Goal: Transaction & Acquisition: Purchase product/service

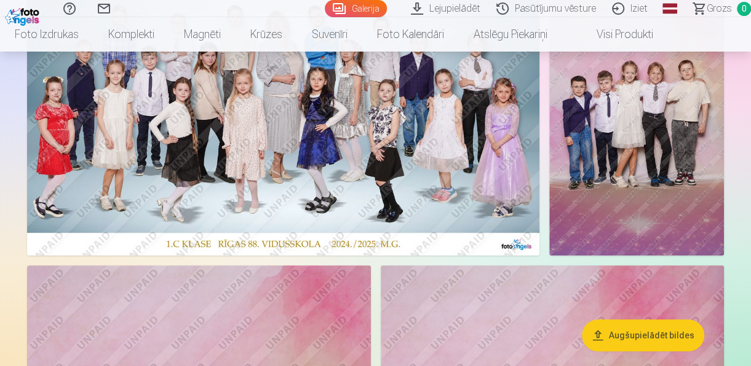
scroll to position [123, 0]
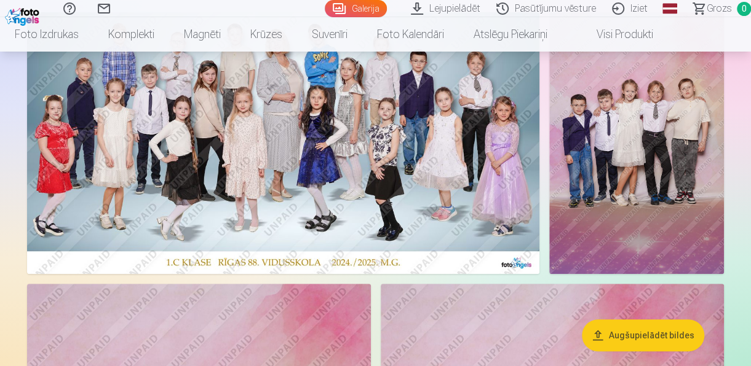
click at [641, 156] on img at bounding box center [636, 143] width 175 height 262
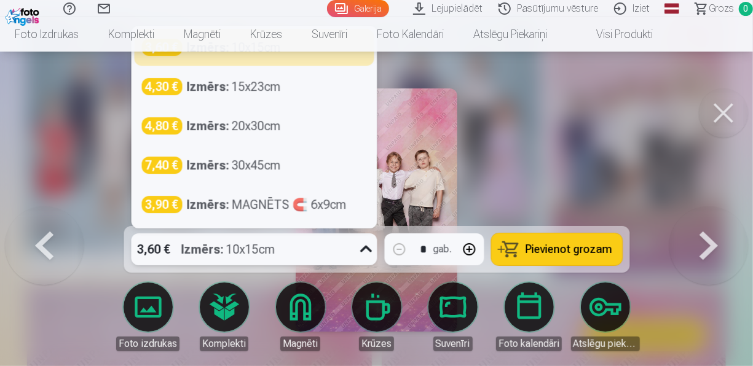
click at [355, 255] on div at bounding box center [365, 250] width 23 height 32
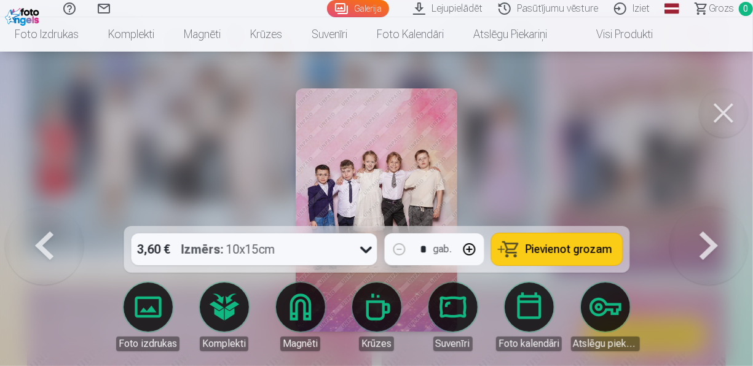
click at [522, 97] on div at bounding box center [376, 183] width 753 height 366
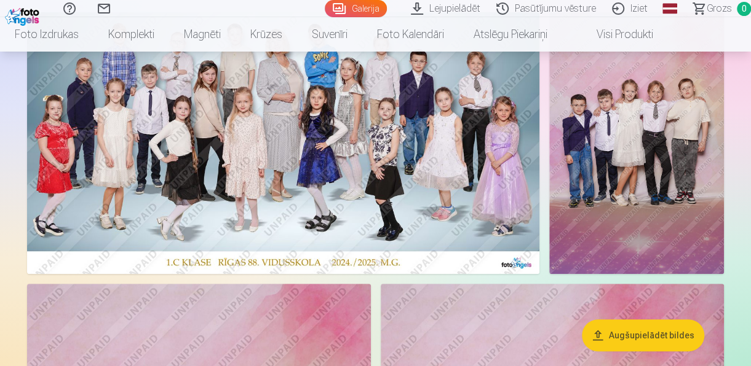
click at [617, 145] on img at bounding box center [636, 143] width 175 height 262
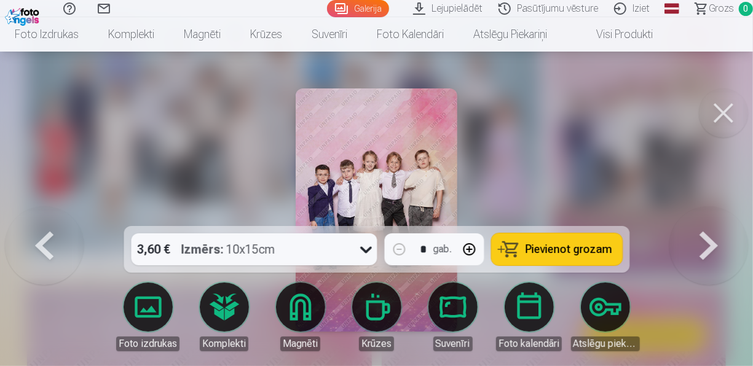
click at [725, 113] on button at bounding box center [723, 113] width 49 height 49
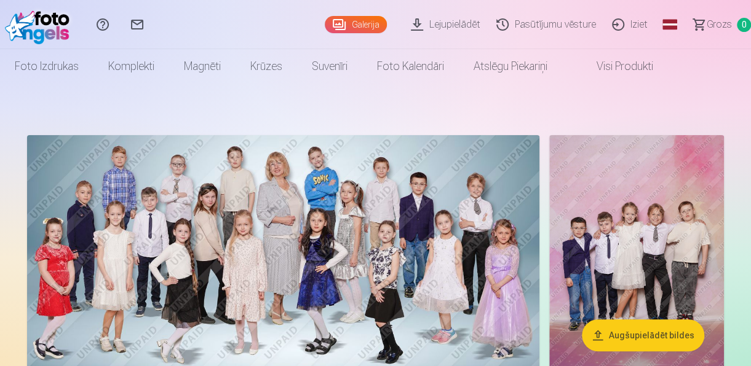
click at [617, 338] on button "Augšupielādēt bildes" at bounding box center [643, 336] width 122 height 32
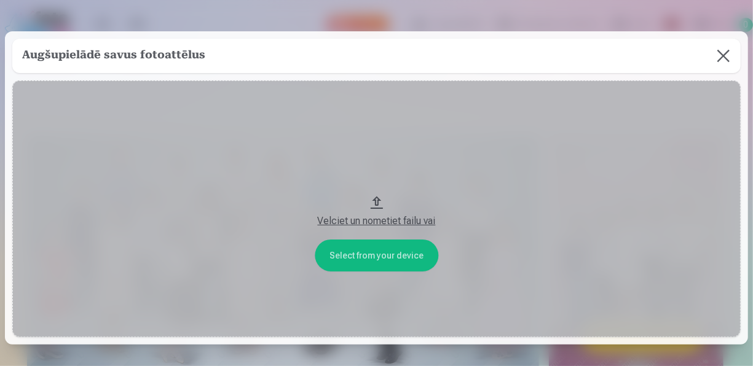
click at [397, 220] on div "Velciet un nometiet failu vai" at bounding box center [377, 221] width 704 height 15
click at [717, 55] on button at bounding box center [723, 56] width 34 height 34
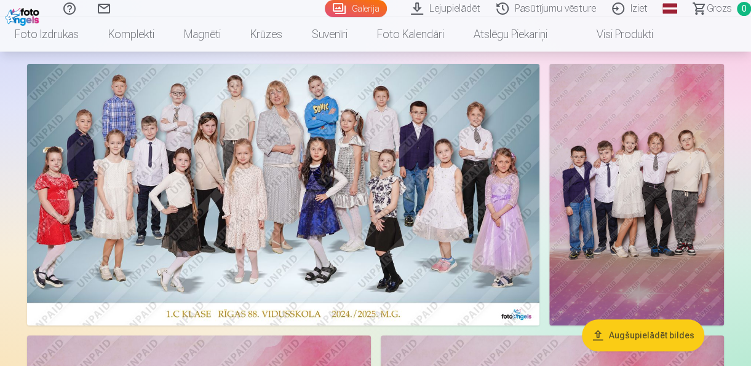
scroll to position [123, 0]
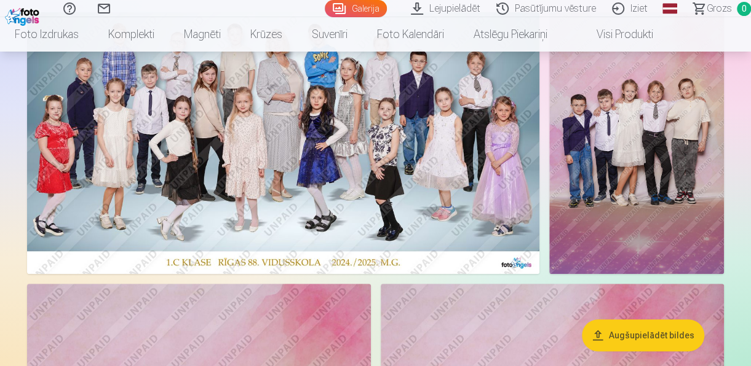
click at [627, 149] on img at bounding box center [636, 143] width 175 height 262
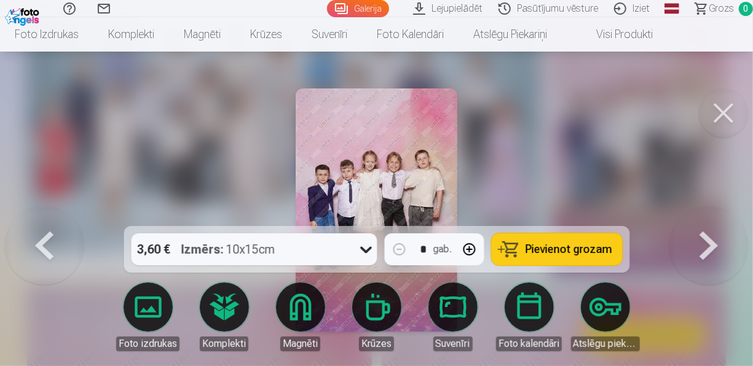
click at [717, 107] on button at bounding box center [723, 113] width 49 height 49
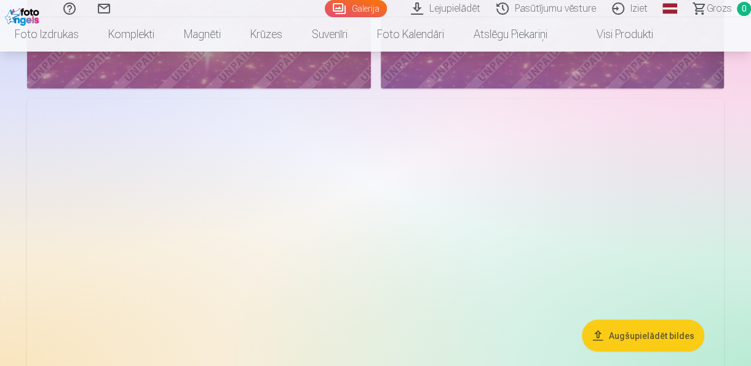
scroll to position [861, 0]
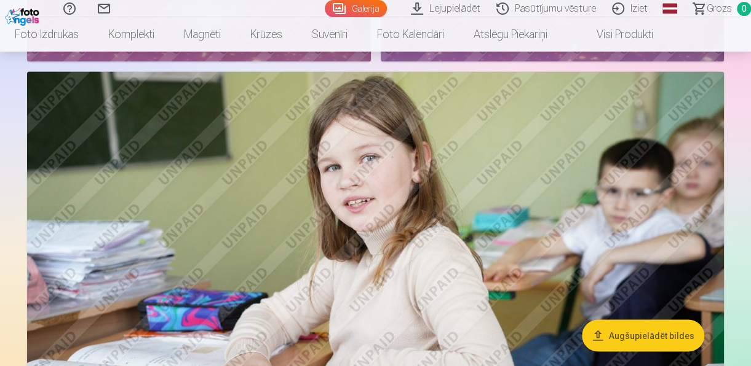
click at [614, 337] on button "Augšupielādēt bildes" at bounding box center [643, 336] width 122 height 32
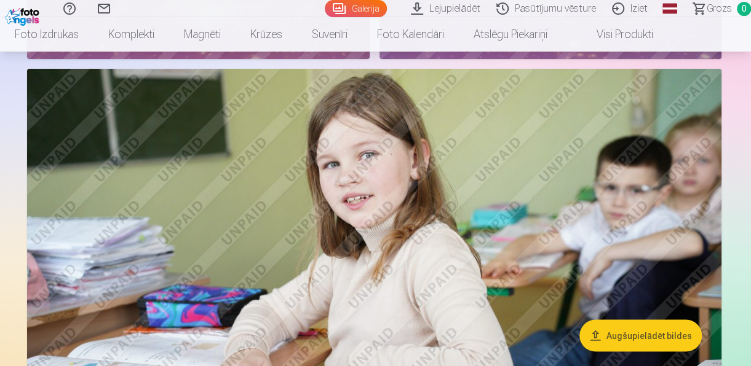
scroll to position [862, 0]
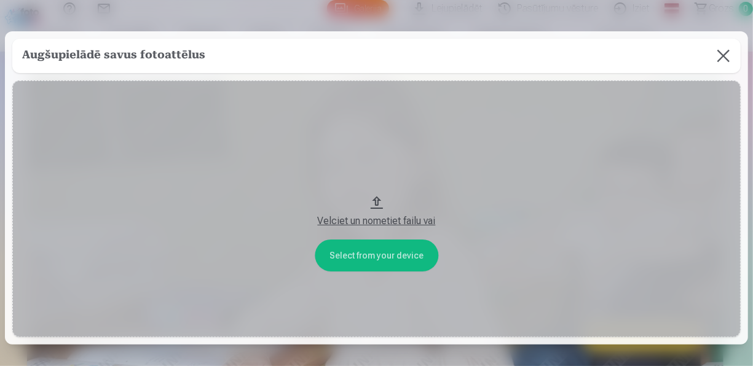
click at [361, 255] on button "Velciet un nometiet failu vai" at bounding box center [376, 209] width 728 height 256
click at [719, 58] on button at bounding box center [723, 56] width 34 height 34
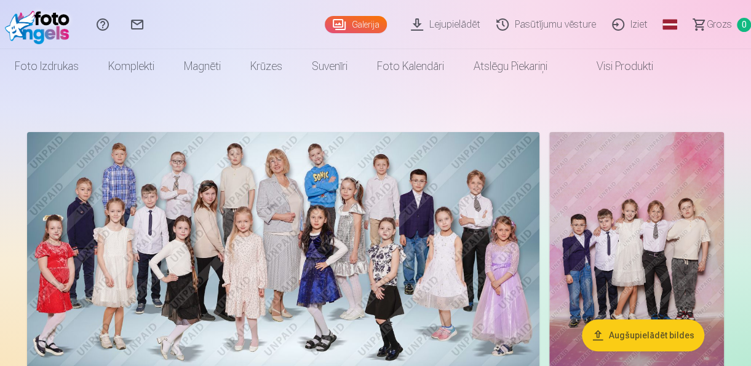
scroll to position [0, 0]
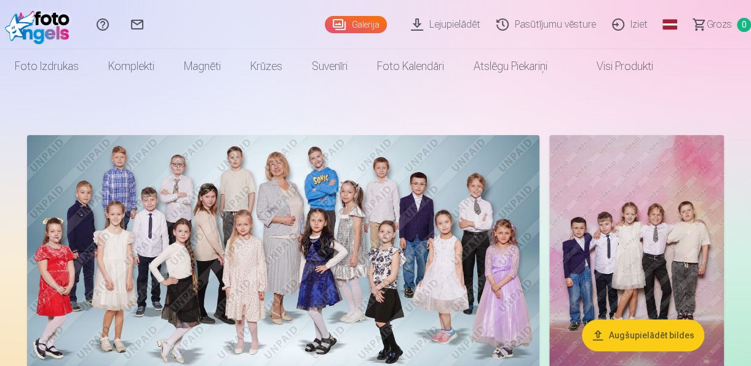
click at [438, 26] on link "Lejupielādēt" at bounding box center [447, 24] width 85 height 49
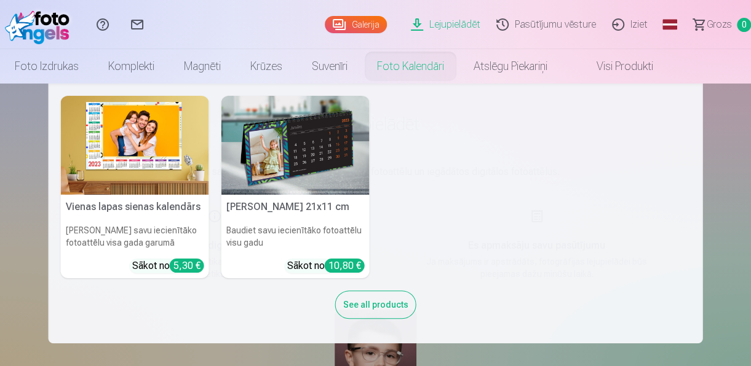
click at [406, 305] on div "See all products" at bounding box center [375, 305] width 81 height 28
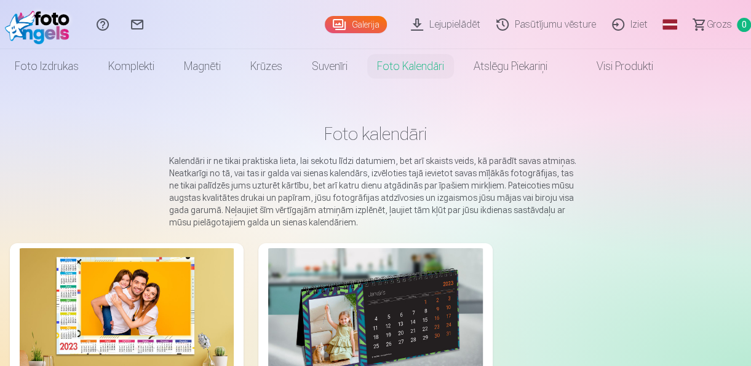
click at [460, 25] on link "Lejupielādēt" at bounding box center [447, 24] width 85 height 49
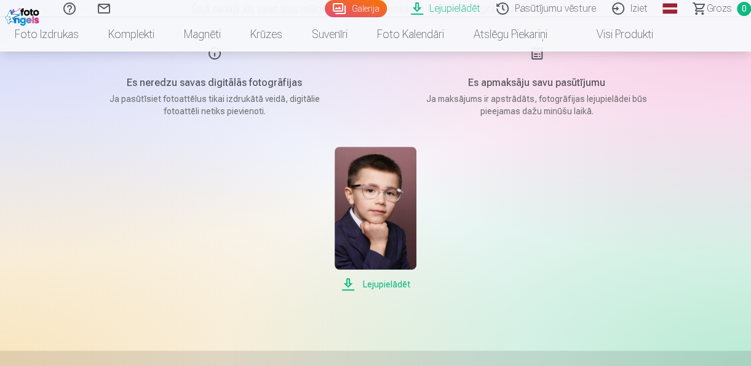
scroll to position [61, 0]
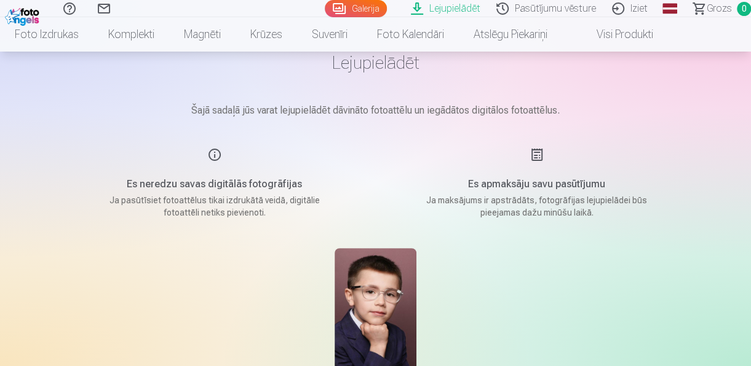
click at [214, 155] on div "Es neredzu savas digitālās fotogrāfijas Ja pasūtīsiet fotoattēlus tikai izdrukā…" at bounding box center [214, 183] width 293 height 71
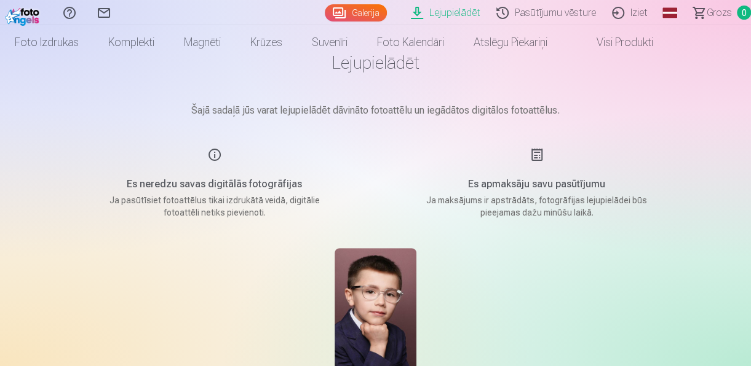
scroll to position [0, 0]
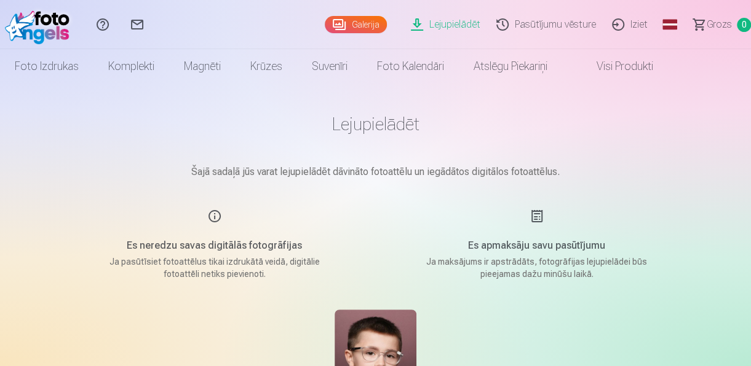
click at [358, 18] on link "Galerija" at bounding box center [356, 24] width 62 height 17
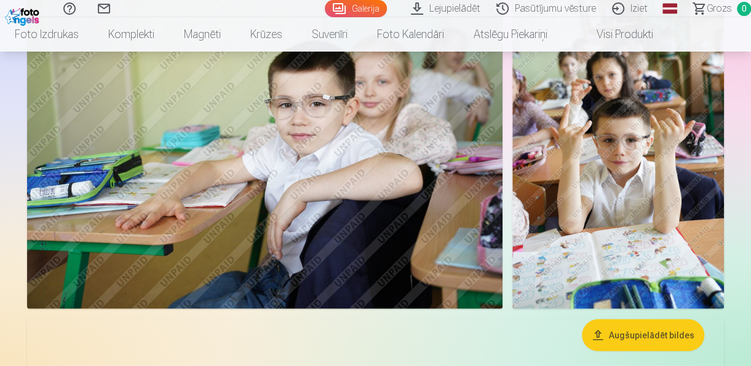
scroll to position [1352, 0]
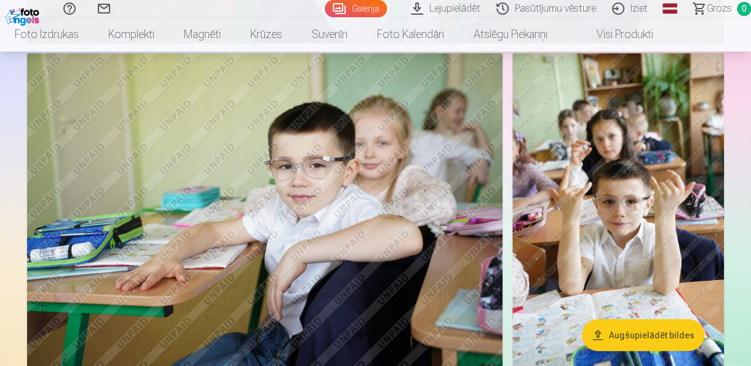
click at [286, 176] on img at bounding box center [264, 211] width 475 height 317
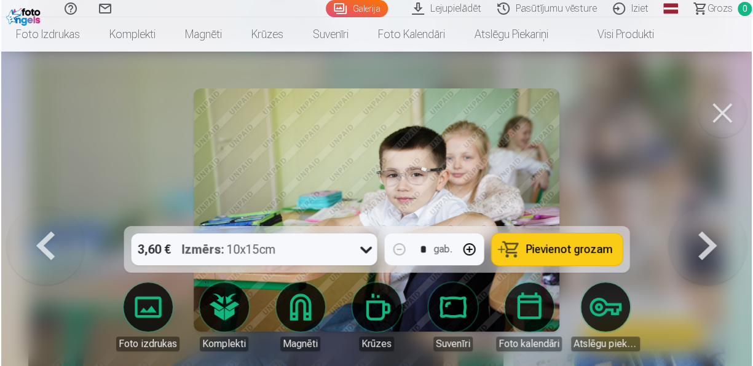
scroll to position [1356, 0]
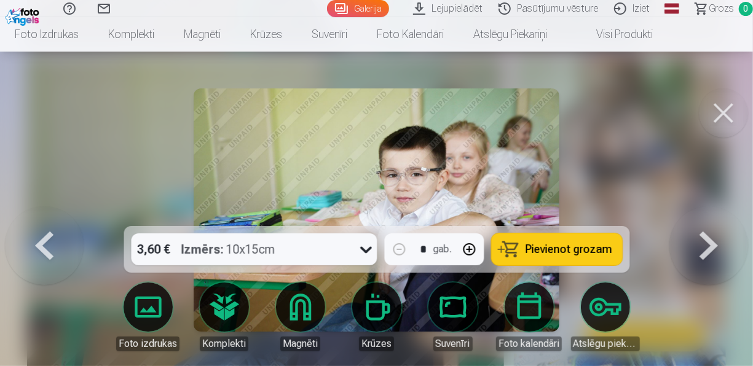
click at [521, 247] on button "Pievienot grozam" at bounding box center [556, 250] width 131 height 32
click at [724, 106] on button at bounding box center [723, 113] width 49 height 49
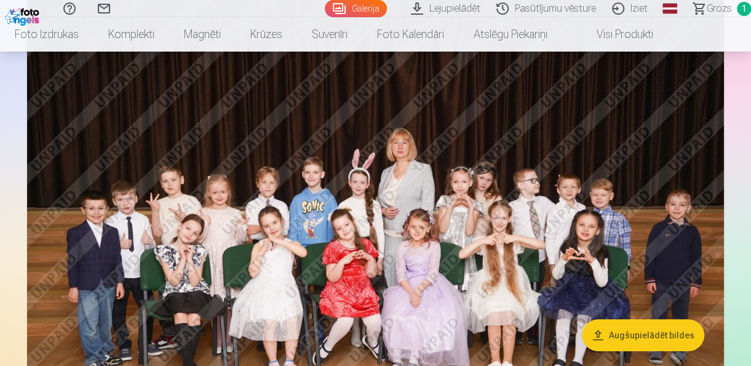
scroll to position [1783, 0]
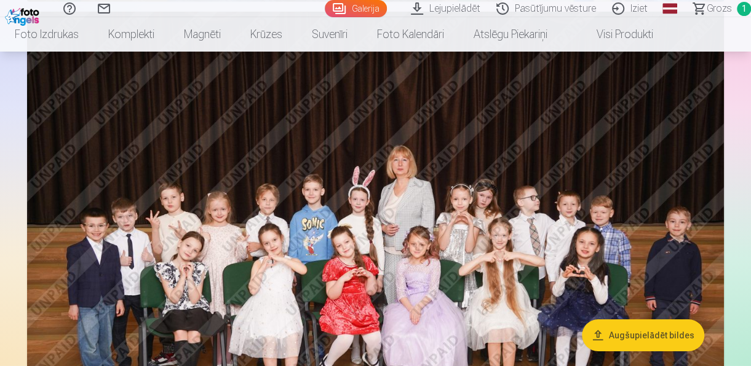
click at [358, 219] on img at bounding box center [375, 244] width 697 height 464
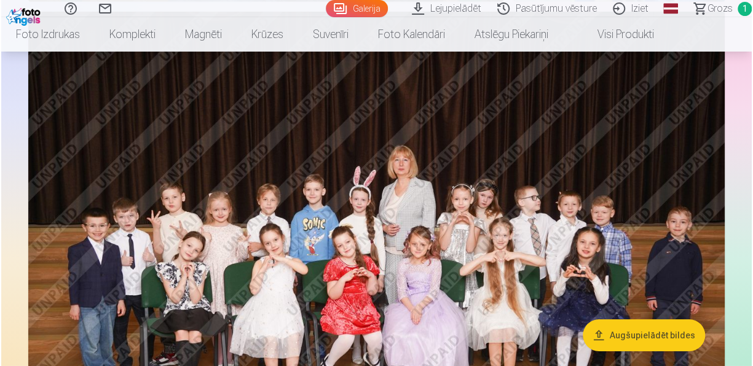
scroll to position [1726, 0]
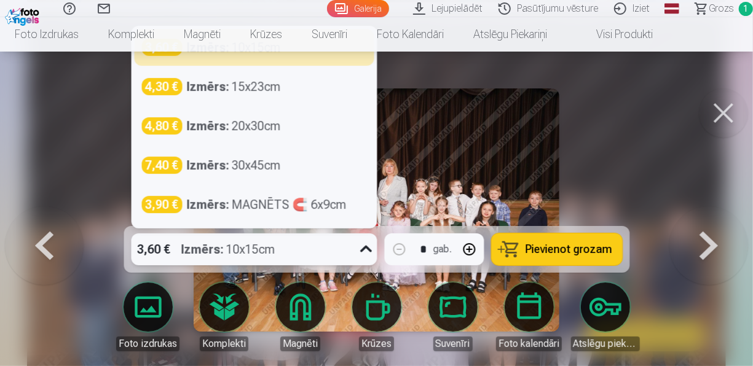
click at [368, 253] on icon at bounding box center [366, 250] width 20 height 20
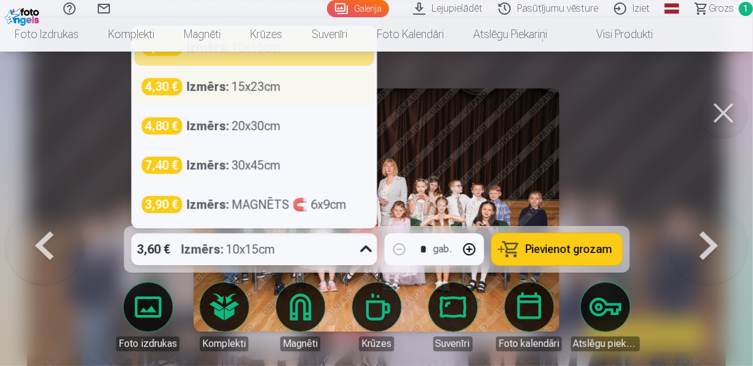
click at [267, 93] on div "Izmērs : 15x23cm" at bounding box center [234, 86] width 94 height 17
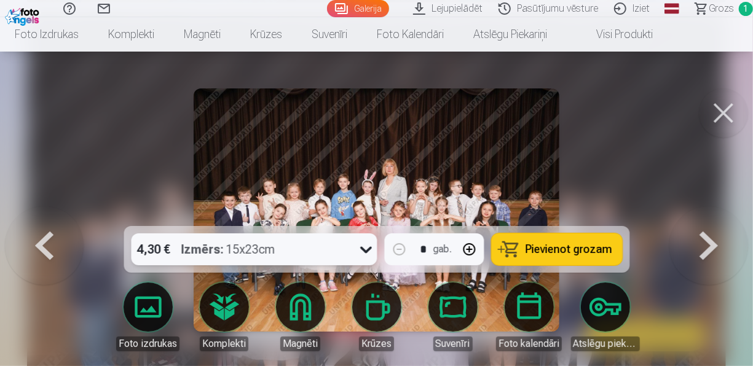
click at [553, 248] on span "Pievienot grozam" at bounding box center [569, 249] width 87 height 11
click at [716, 116] on button at bounding box center [723, 113] width 49 height 49
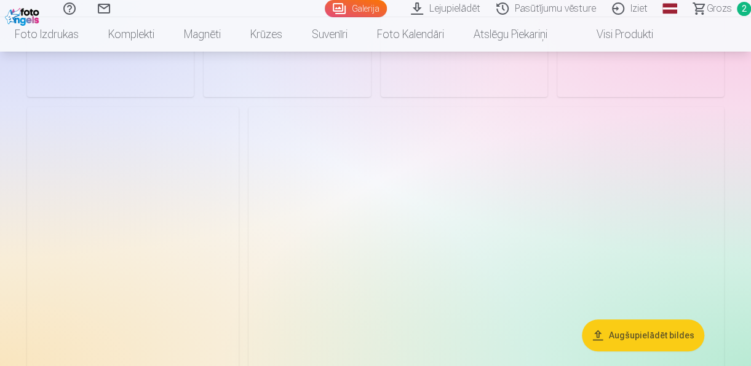
scroll to position [4611, 0]
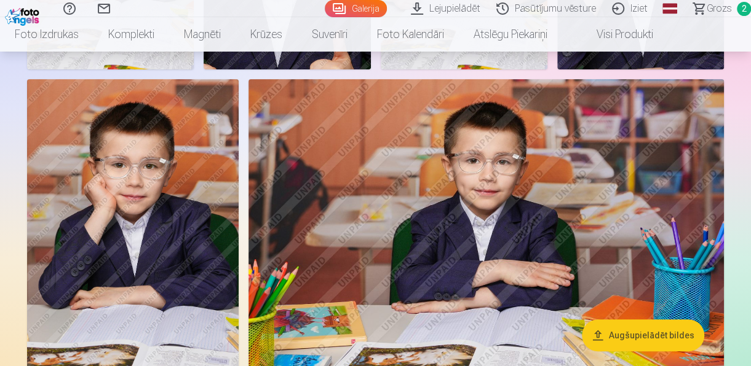
click at [134, 209] on img at bounding box center [132, 237] width 211 height 317
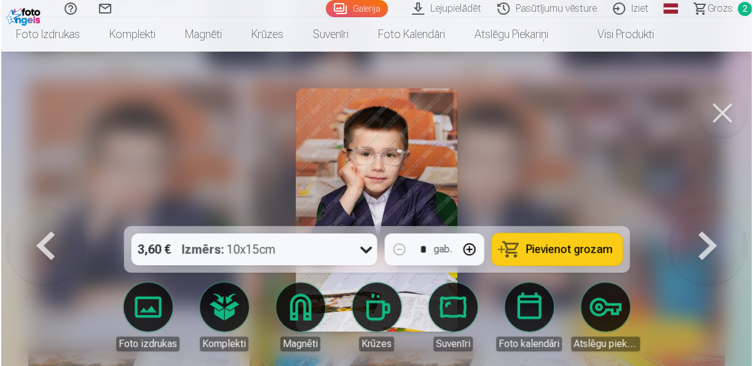
scroll to position [4628, 0]
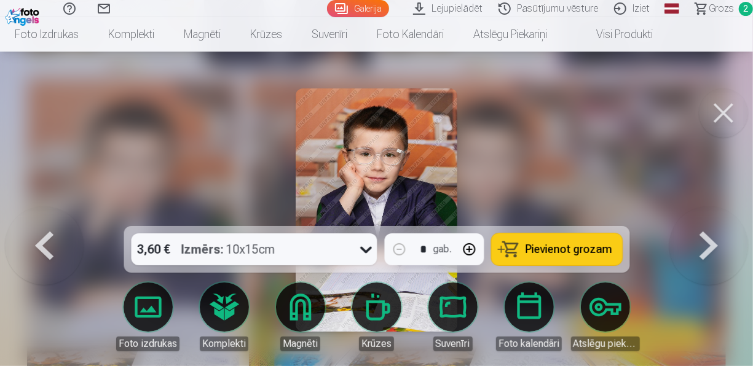
click at [539, 244] on span "Pievienot grozam" at bounding box center [569, 249] width 87 height 11
click at [727, 111] on button at bounding box center [723, 113] width 49 height 49
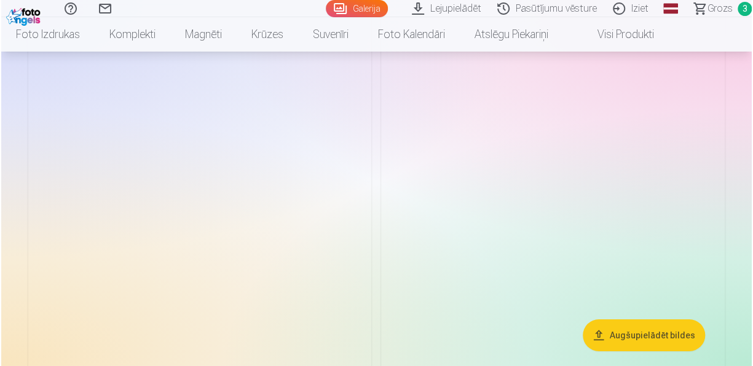
scroll to position [6332, 0]
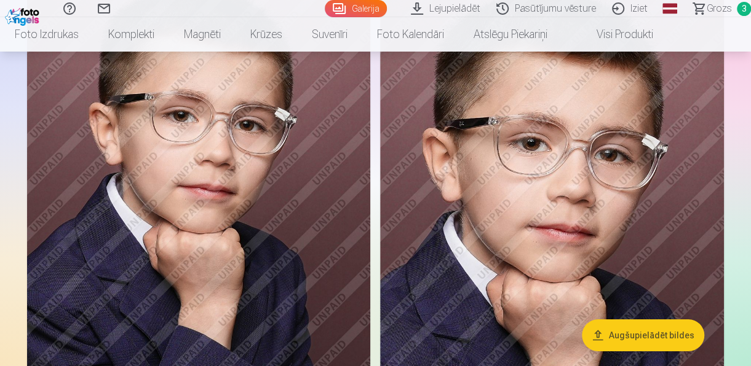
click at [252, 165] on img at bounding box center [198, 217] width 343 height 515
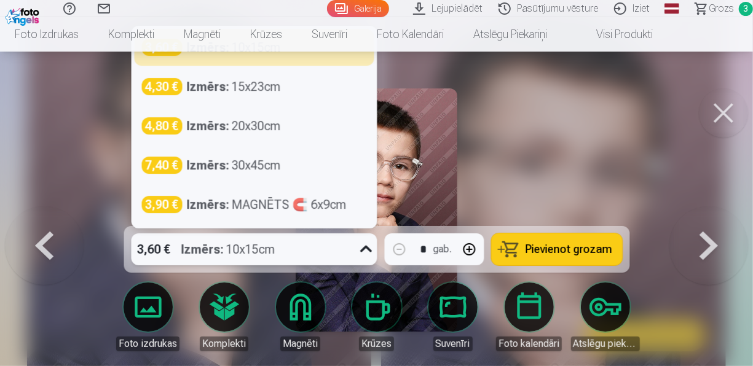
click at [366, 247] on icon at bounding box center [366, 250] width 20 height 20
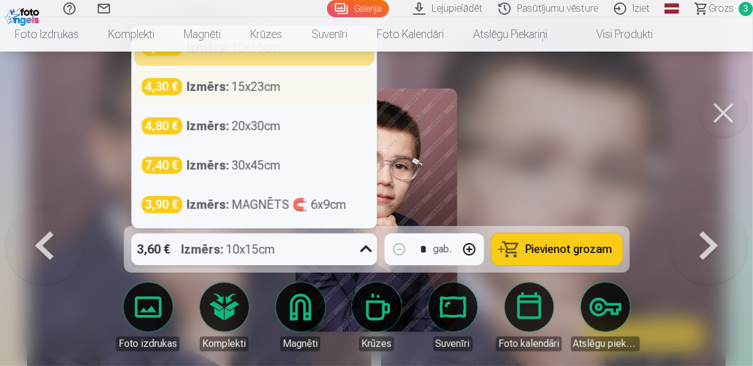
click at [271, 88] on div "Izmērs : 15x23cm" at bounding box center [234, 86] width 94 height 17
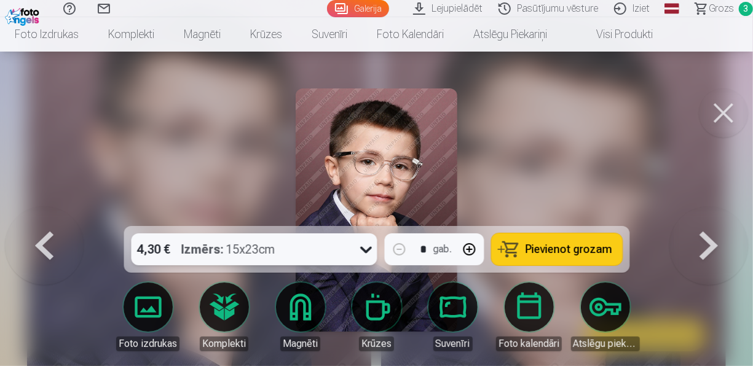
click at [561, 250] on span "Pievienot grozam" at bounding box center [569, 249] width 87 height 11
click at [711, 123] on button at bounding box center [723, 113] width 49 height 49
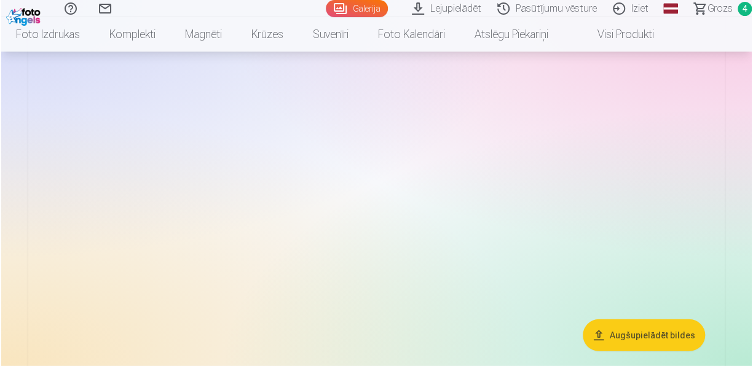
scroll to position [8213, 0]
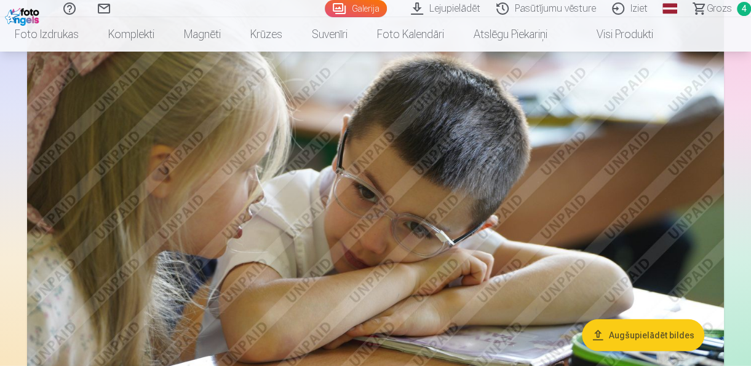
click at [500, 205] on img at bounding box center [375, 231] width 697 height 464
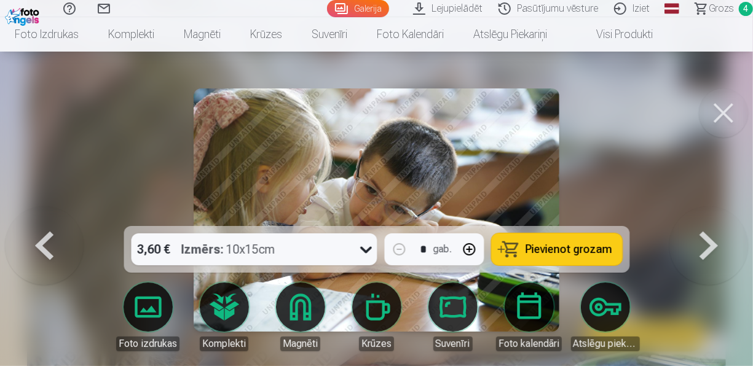
click at [559, 245] on span "Pievienot grozam" at bounding box center [569, 249] width 87 height 11
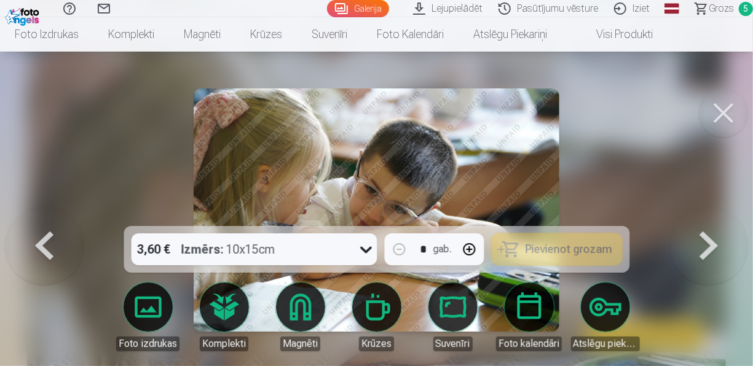
click at [717, 107] on button at bounding box center [723, 113] width 49 height 49
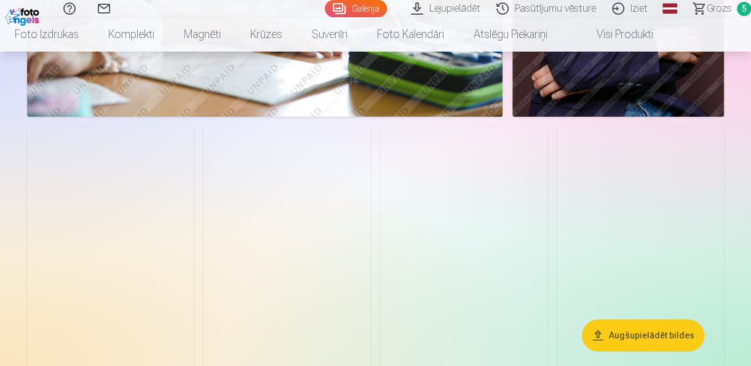
scroll to position [6707, 0]
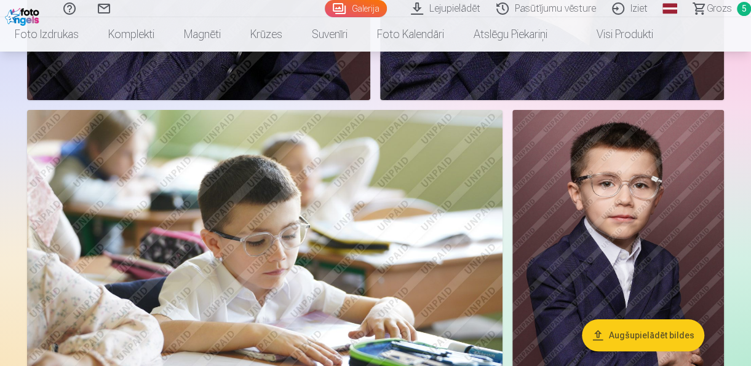
click at [548, 10] on link "Pasūtījumu vēsture" at bounding box center [548, 8] width 116 height 17
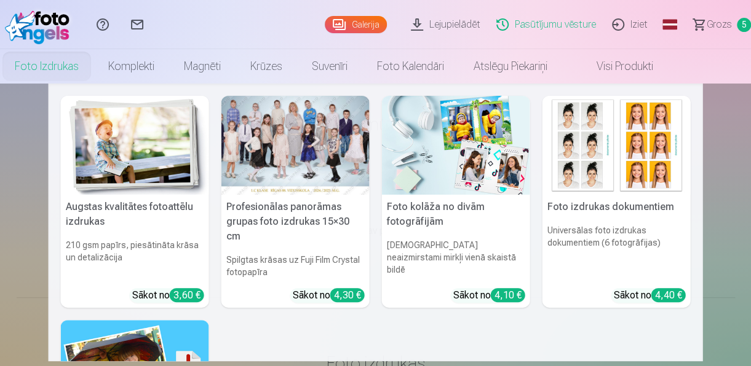
click at [40, 68] on link "Foto izdrukas" at bounding box center [46, 66] width 93 height 34
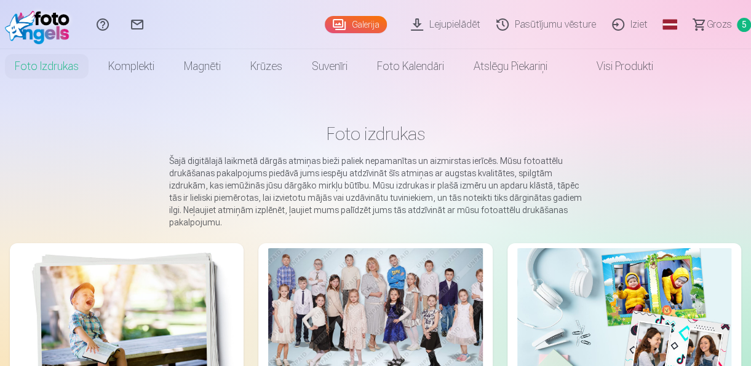
click at [716, 24] on span "Grozs" at bounding box center [718, 24] width 25 height 15
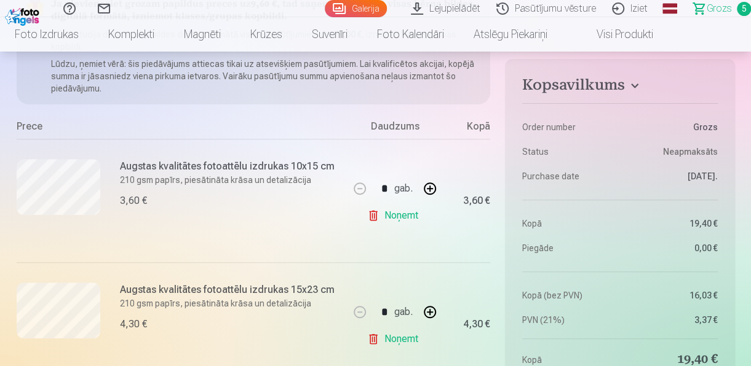
scroll to position [184, 0]
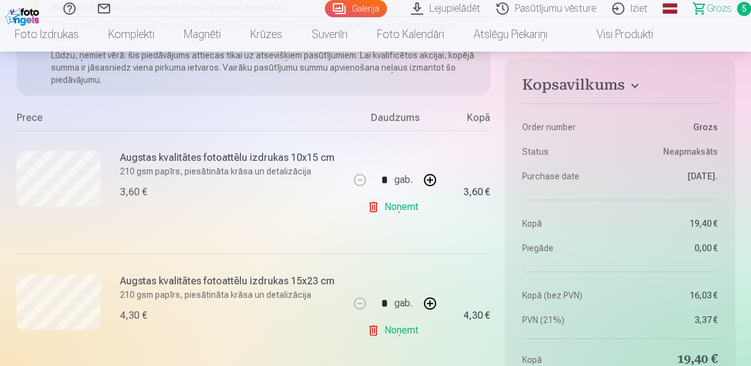
click at [428, 180] on button "button" at bounding box center [430, 180] width 30 height 30
click at [363, 181] on button "button" at bounding box center [360, 180] width 30 height 30
type input "*"
click at [376, 203] on link "Noņemt" at bounding box center [395, 207] width 56 height 25
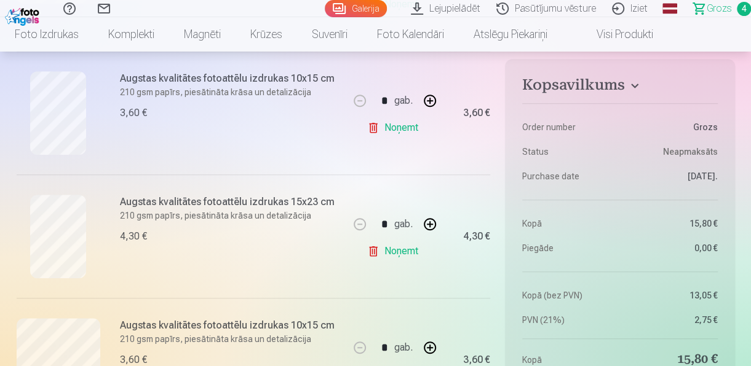
scroll to position [369, 0]
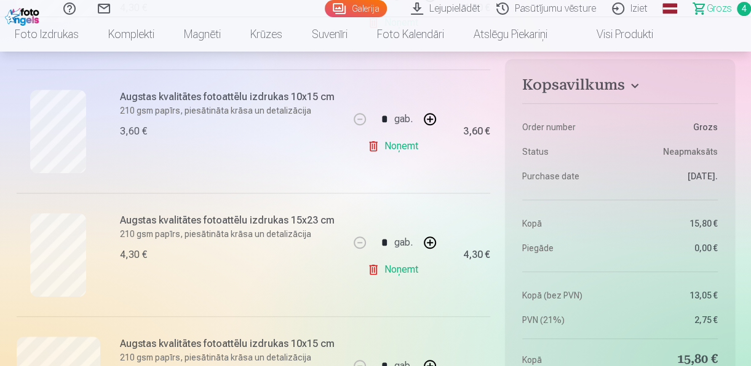
click at [368, 266] on link "Noņemt" at bounding box center [395, 270] width 56 height 25
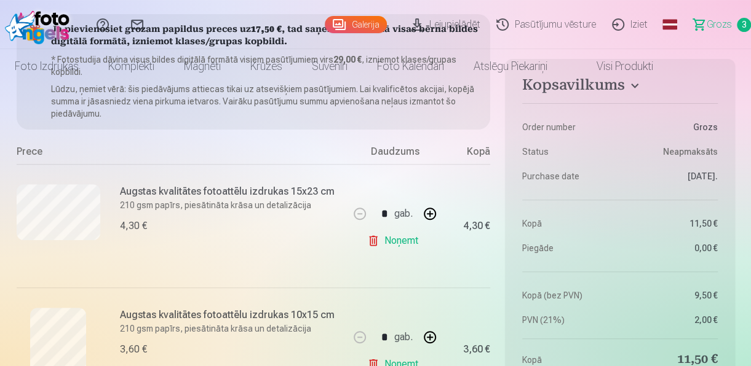
scroll to position [0, 0]
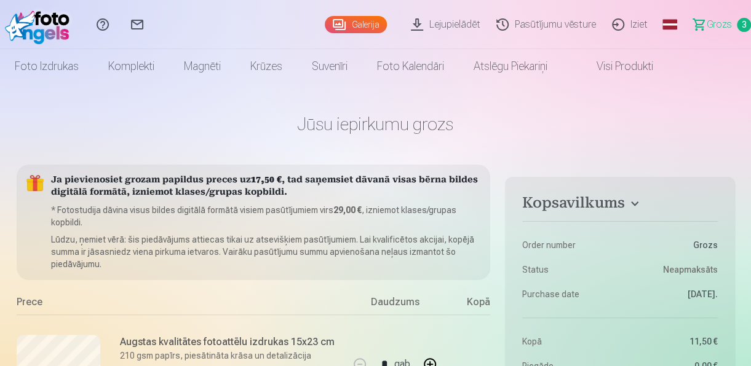
click at [376, 24] on link "Galerija" at bounding box center [356, 24] width 62 height 17
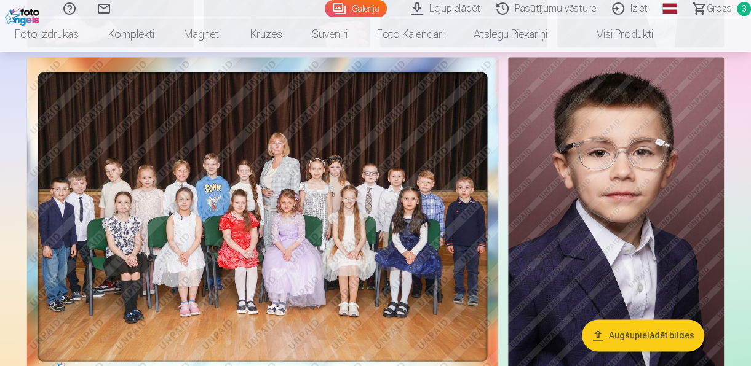
scroll to position [7377, 0]
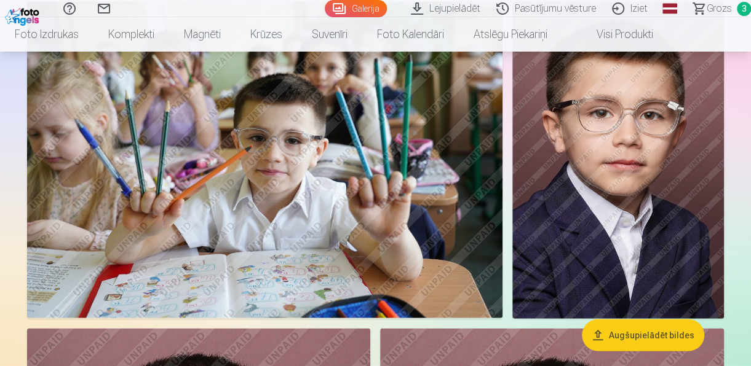
click at [646, 173] on img at bounding box center [617, 160] width 211 height 317
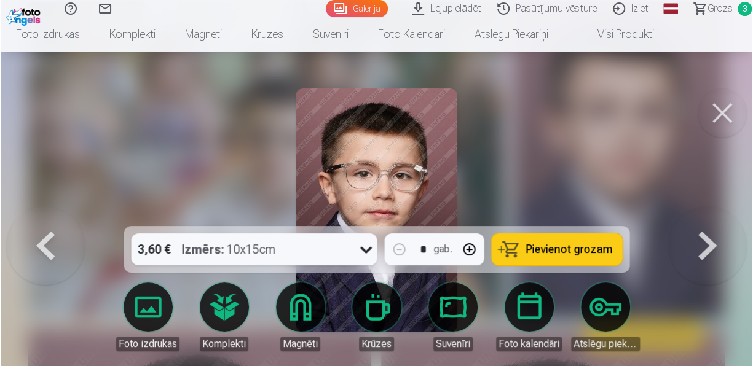
scroll to position [5987, 0]
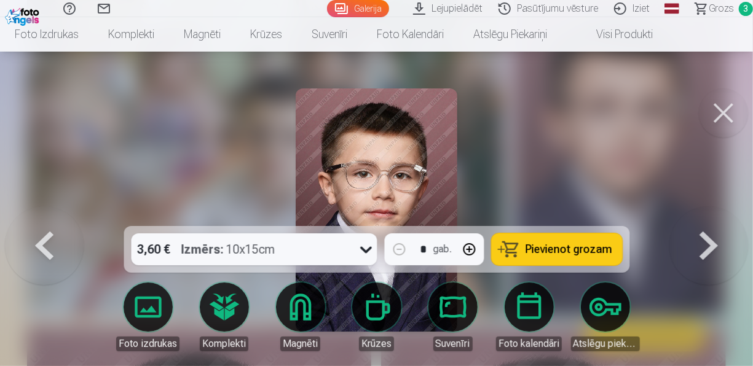
click at [554, 254] on span "Pievienot grozam" at bounding box center [569, 249] width 87 height 11
click at [718, 116] on button at bounding box center [723, 113] width 49 height 49
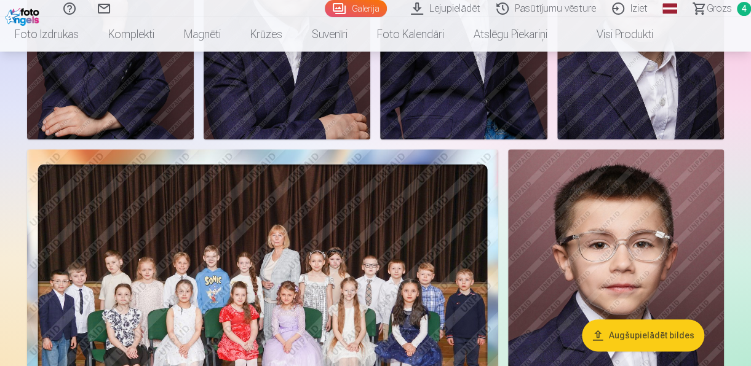
scroll to position [7008, 0]
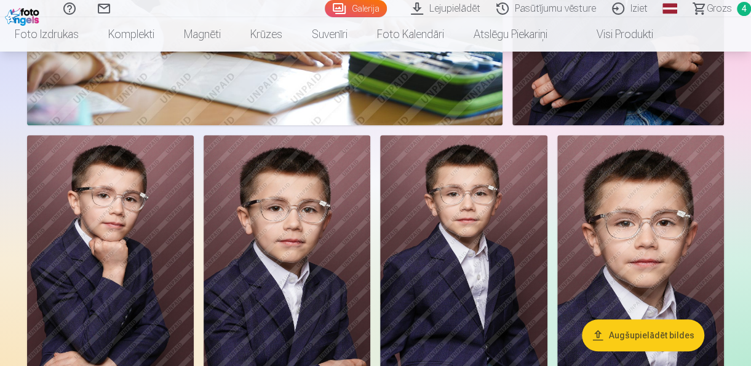
click at [314, 252] on img at bounding box center [286, 260] width 167 height 250
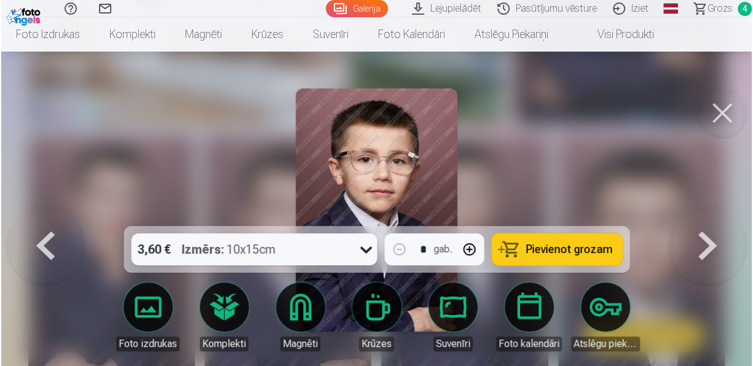
scroll to position [7035, 0]
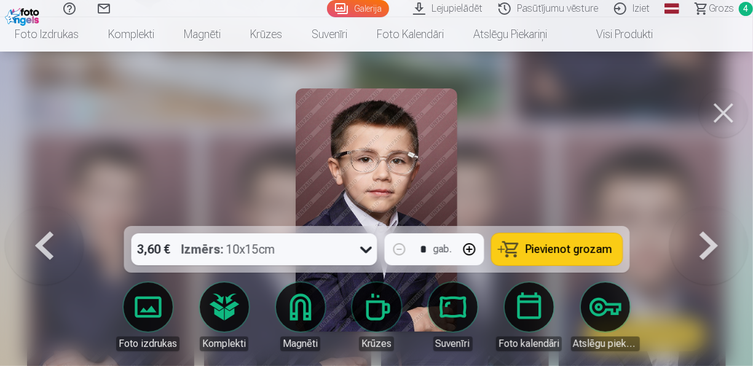
click at [565, 244] on span "Pievienot grozam" at bounding box center [569, 249] width 87 height 11
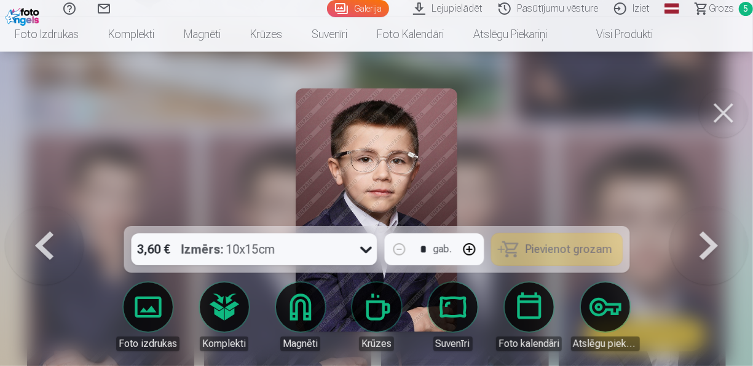
click at [724, 109] on button at bounding box center [723, 113] width 49 height 49
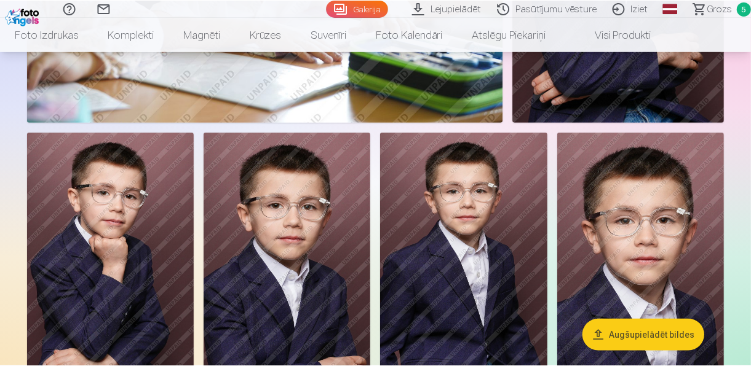
scroll to position [7008, 0]
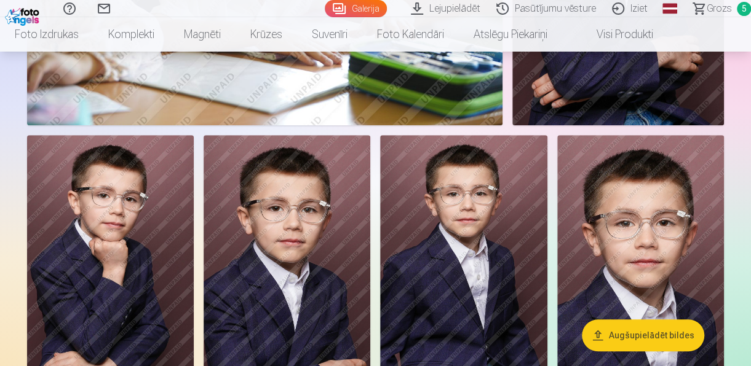
click at [701, 6] on link "Grozs 5" at bounding box center [716, 8] width 69 height 17
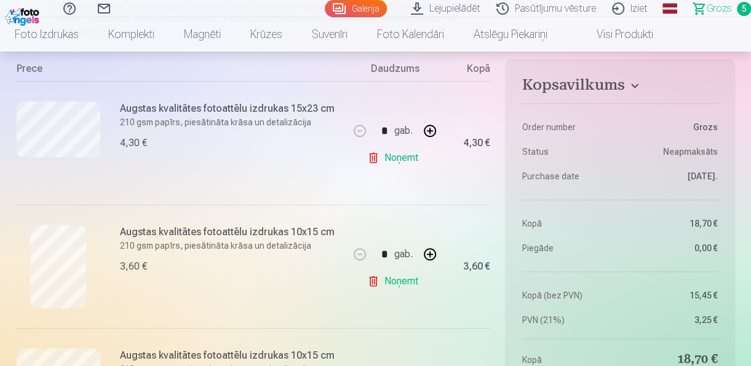
scroll to position [307, 0]
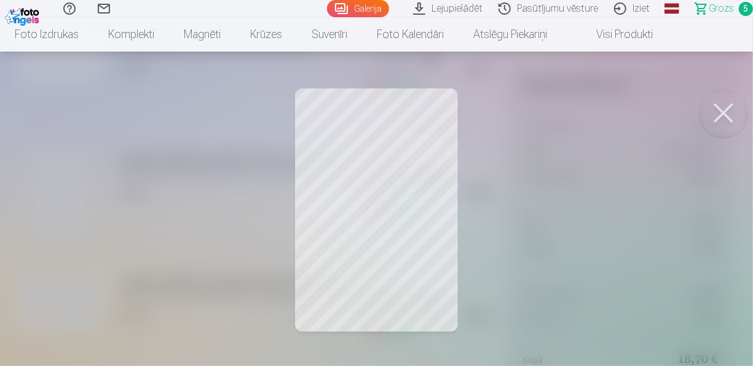
click at [727, 105] on button at bounding box center [723, 113] width 49 height 49
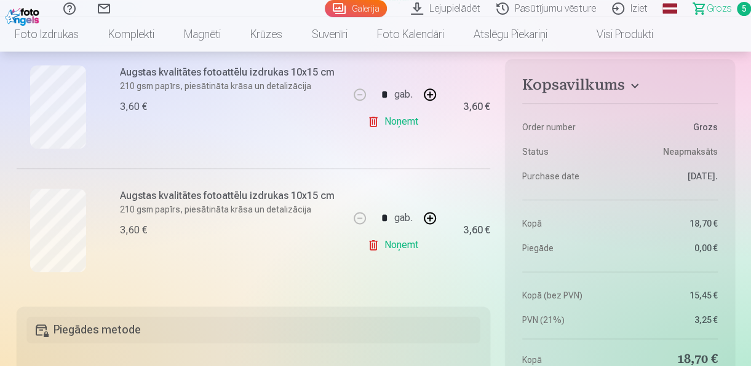
scroll to position [615, 0]
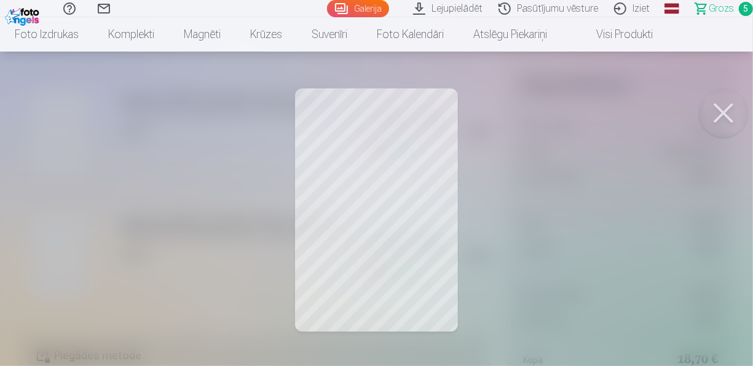
click at [722, 113] on button at bounding box center [723, 113] width 49 height 49
click at [722, 109] on button at bounding box center [723, 113] width 49 height 49
click at [730, 107] on button at bounding box center [723, 113] width 49 height 49
click at [728, 111] on button at bounding box center [723, 113] width 49 height 49
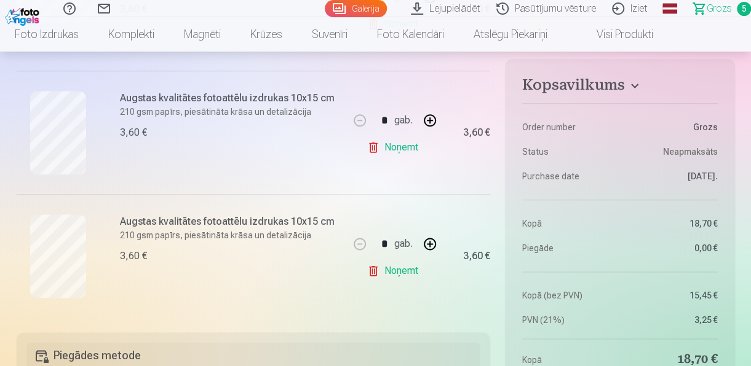
click at [405, 148] on link "Noņemt" at bounding box center [395, 147] width 56 height 25
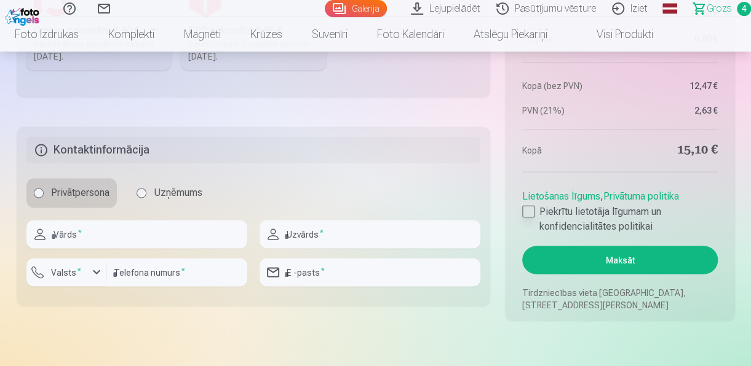
scroll to position [922, 0]
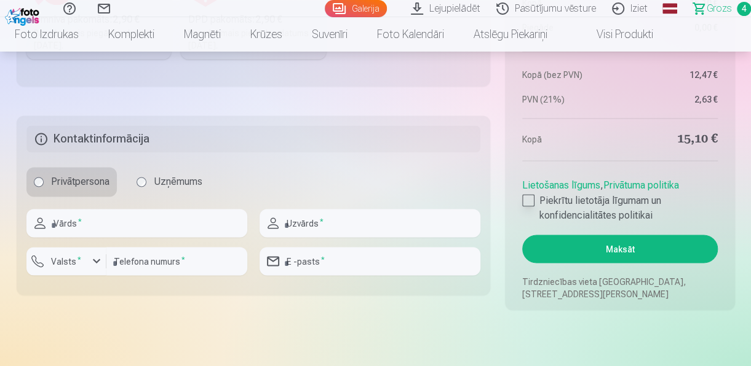
click at [532, 202] on div at bounding box center [528, 200] width 12 height 12
click at [594, 252] on button "Maksāt" at bounding box center [619, 249] width 195 height 28
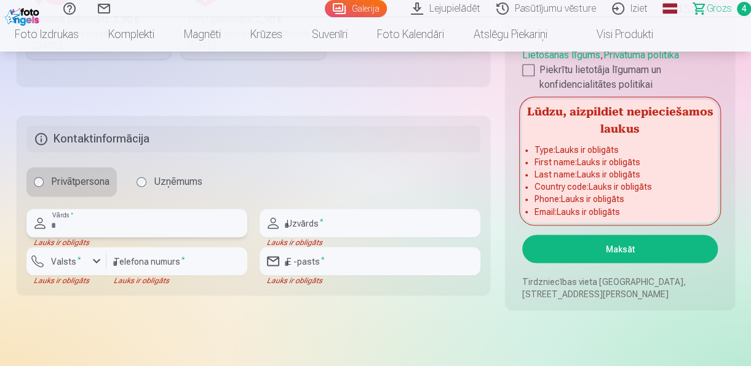
click at [128, 230] on input "text" at bounding box center [136, 223] width 221 height 28
type input "******"
type input "********"
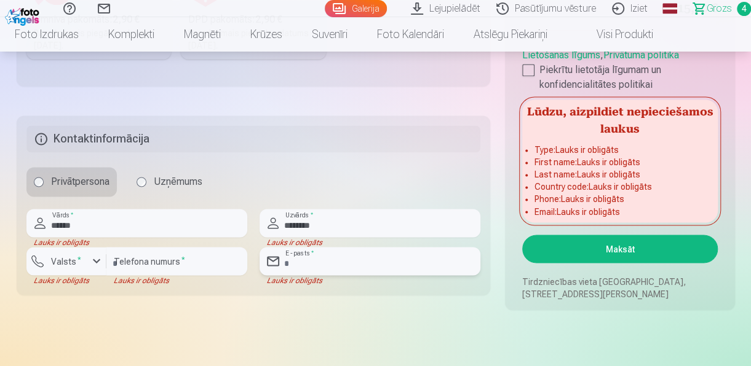
type input "**********"
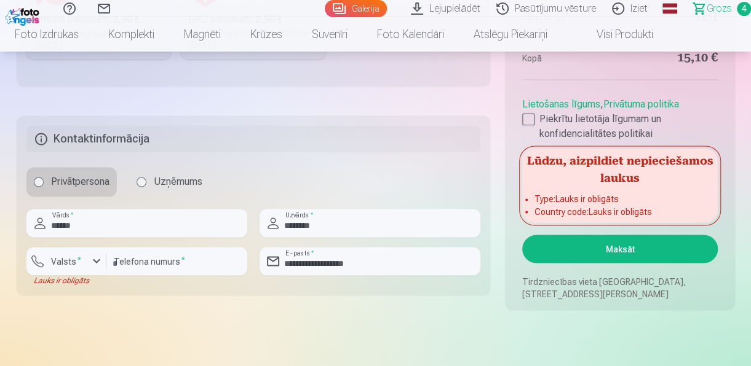
click at [620, 248] on button "Maksāt" at bounding box center [619, 249] width 195 height 28
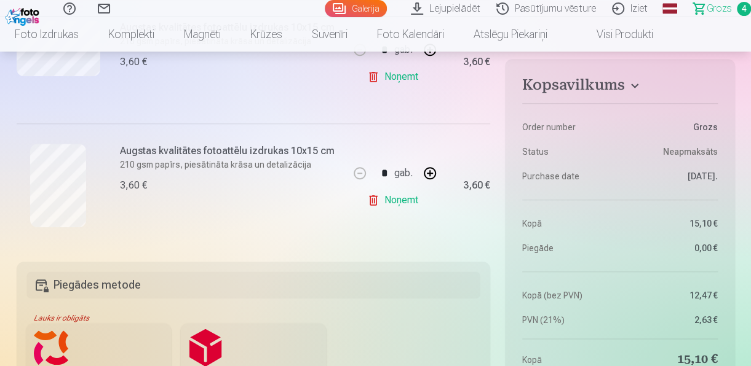
scroll to position [738, 0]
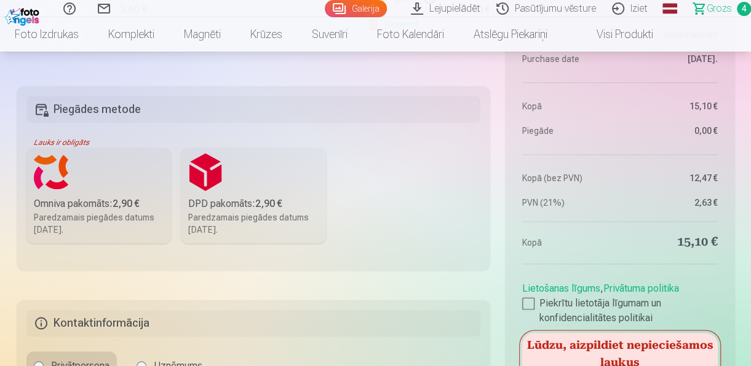
click at [130, 217] on div "Paredzamais piegādes datums [DATE]." at bounding box center [99, 223] width 130 height 25
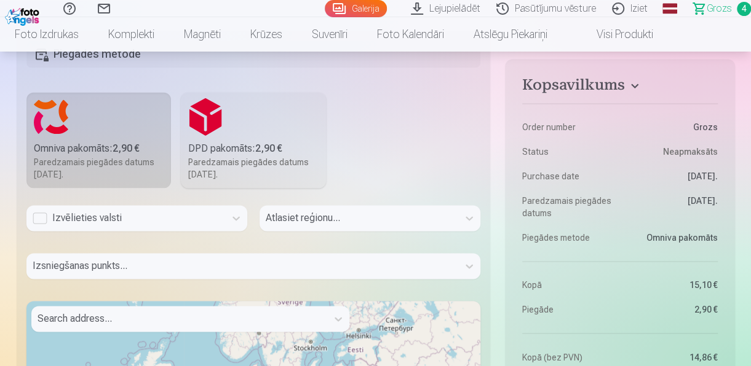
scroll to position [799, 0]
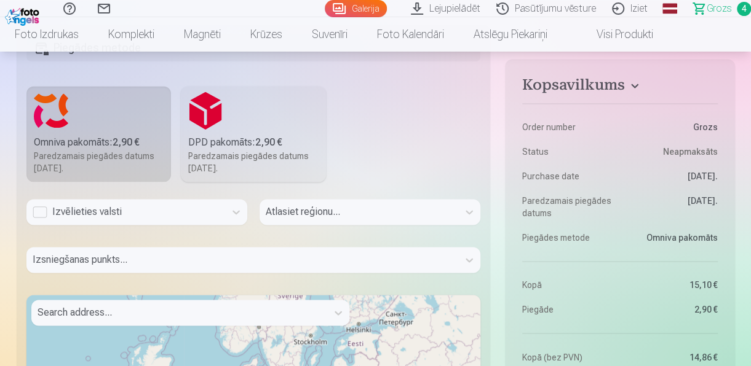
click at [42, 213] on div "Izvēlieties valsti" at bounding box center [126, 212] width 186 height 15
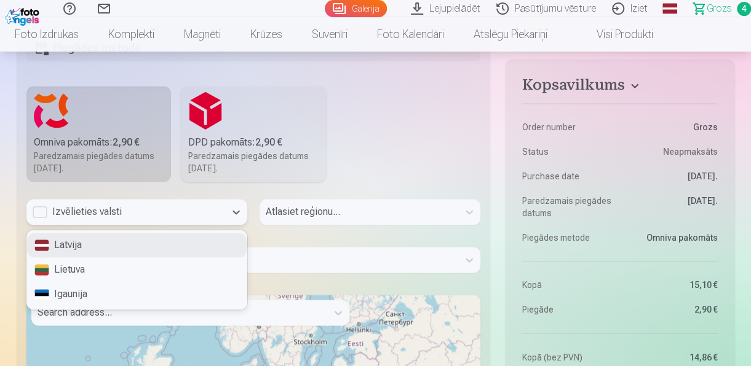
click at [62, 247] on div "Latvija" at bounding box center [136, 245] width 219 height 25
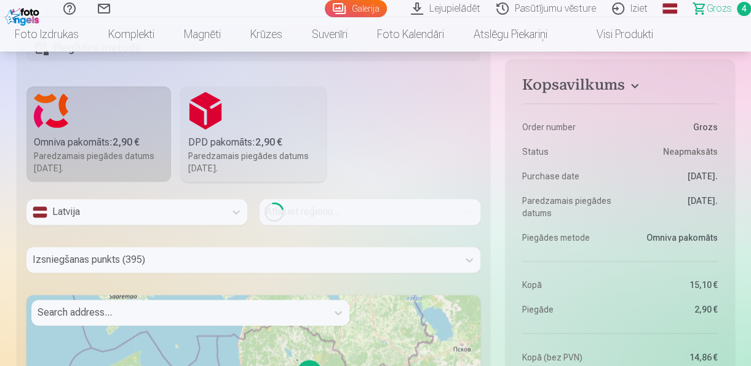
click at [301, 213] on div "Loading..." at bounding box center [369, 212] width 221 height 26
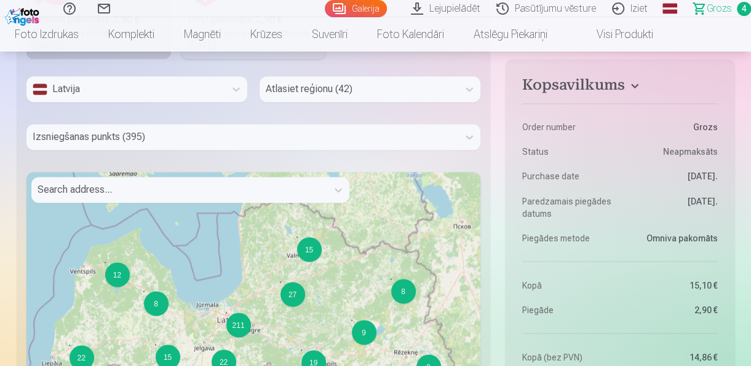
click at [165, 188] on div at bounding box center [179, 189] width 283 height 17
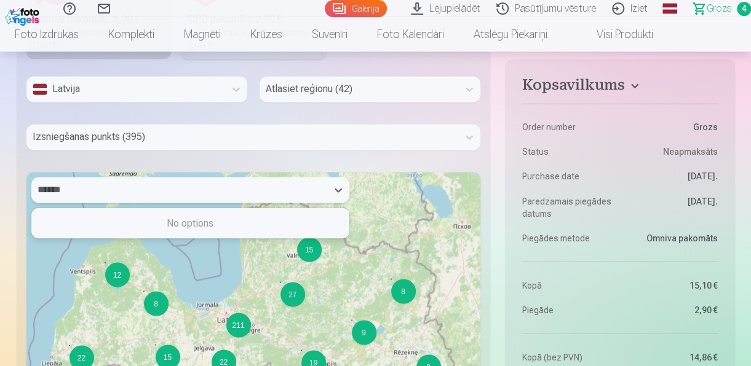
type input "******"
click at [333, 87] on div at bounding box center [359, 89] width 186 height 17
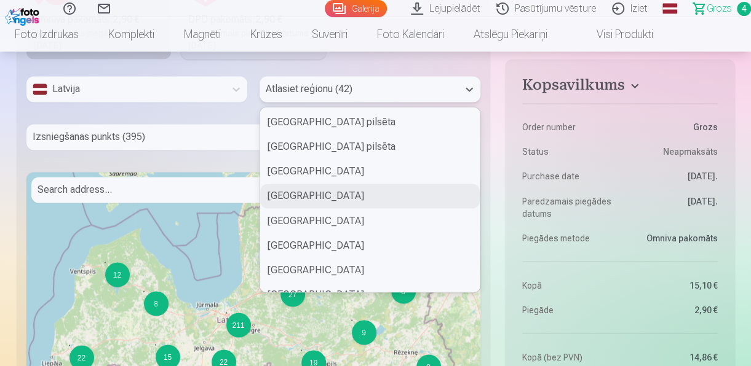
scroll to position [0, 0]
click at [130, 136] on div at bounding box center [243, 136] width 420 height 17
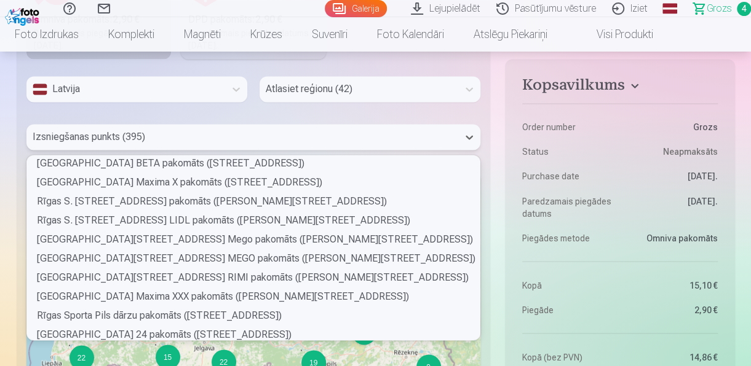
scroll to position [4918, 0]
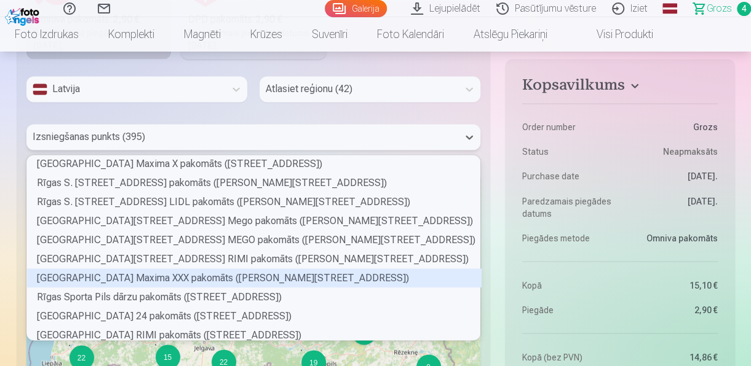
click at [108, 270] on div "[GEOGRAPHIC_DATA] Maxima XXX pakomāts ([PERSON_NAME][STREET_ADDRESS])" at bounding box center [254, 278] width 454 height 19
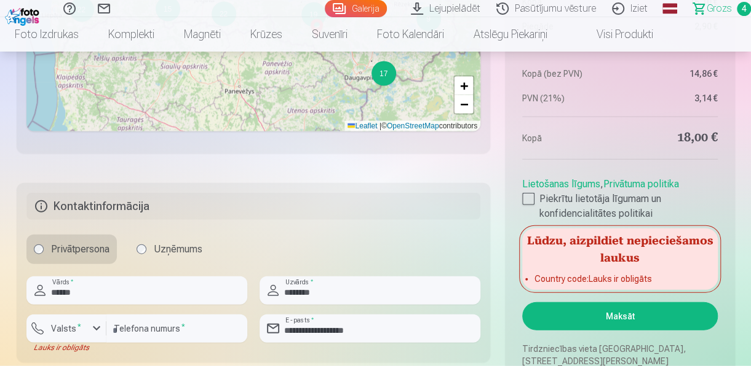
scroll to position [1291, 0]
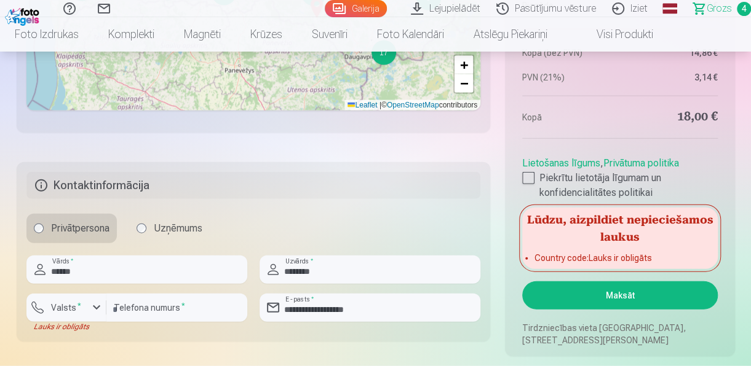
click at [592, 294] on button "Maksāt" at bounding box center [619, 296] width 195 height 28
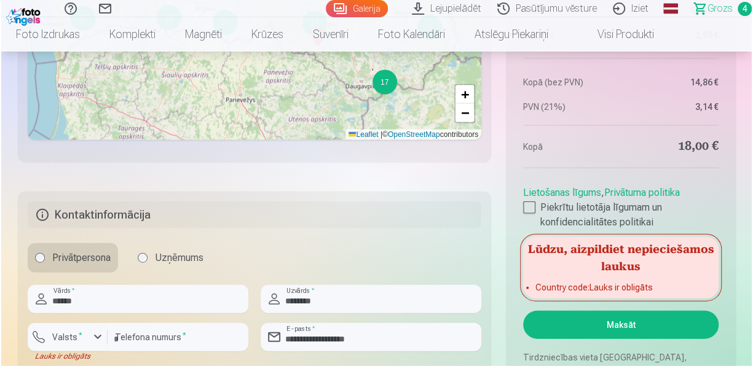
scroll to position [1352, 0]
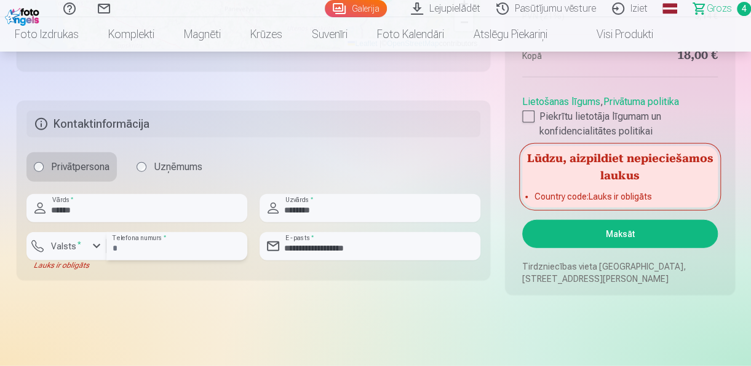
click at [183, 247] on input "********" at bounding box center [176, 246] width 141 height 28
click at [60, 245] on label "Valsts *" at bounding box center [66, 246] width 40 height 12
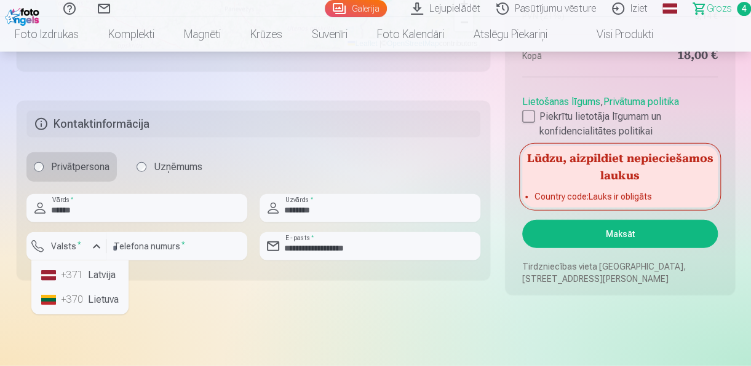
click at [60, 270] on li "+371 Latvija" at bounding box center [79, 275] width 87 height 25
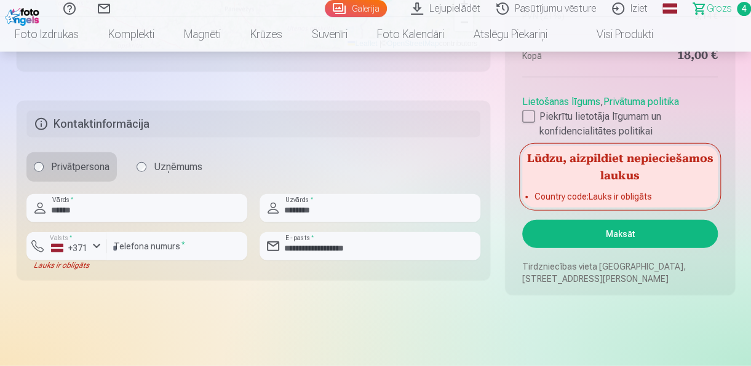
click at [563, 232] on button "Maksāt" at bounding box center [619, 234] width 195 height 28
